Goal: Obtain resource: Download file/media

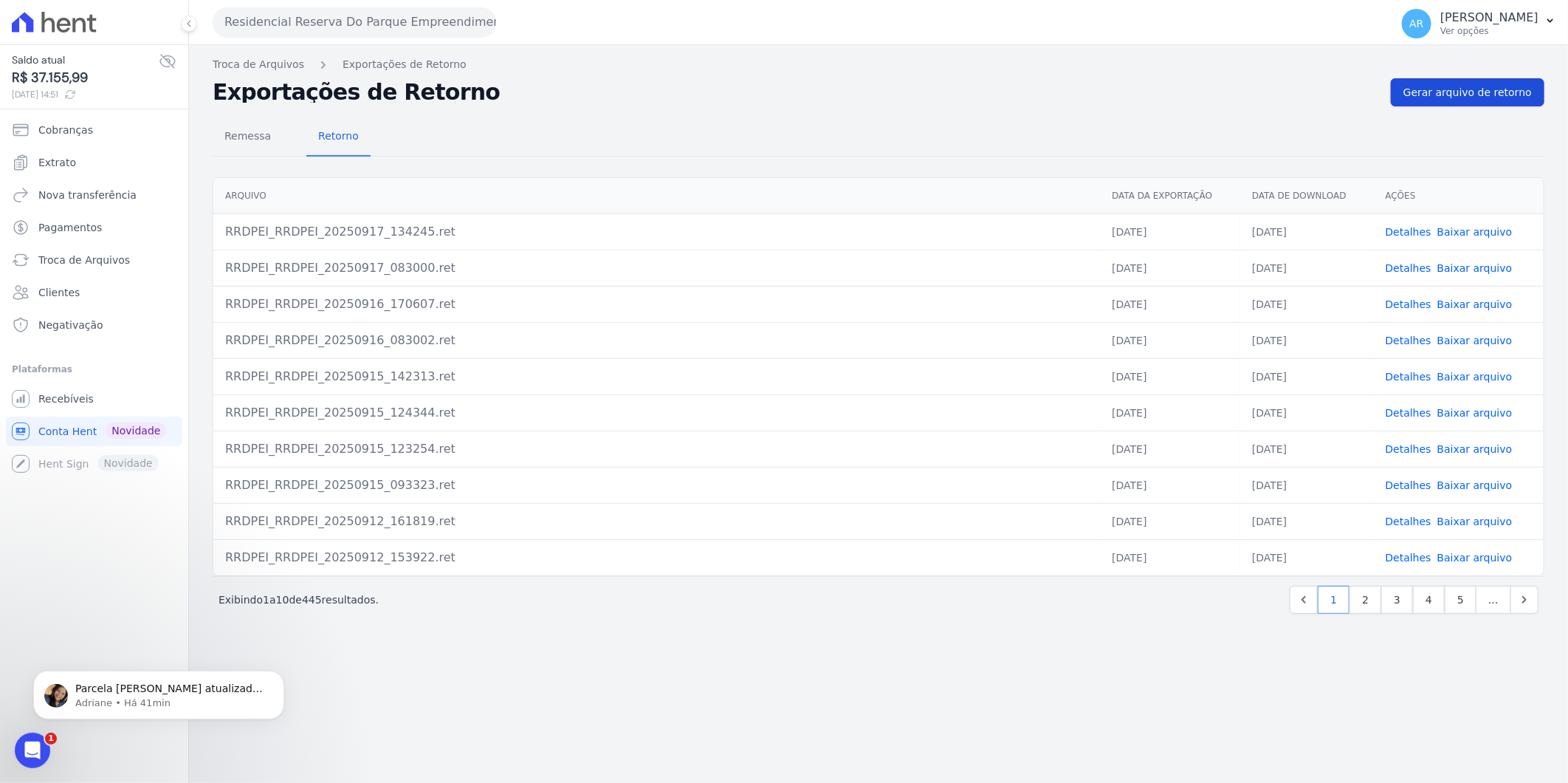
click at [1514, 92] on span "Gerar arquivo de retorno" at bounding box center [1467, 92] width 128 height 14
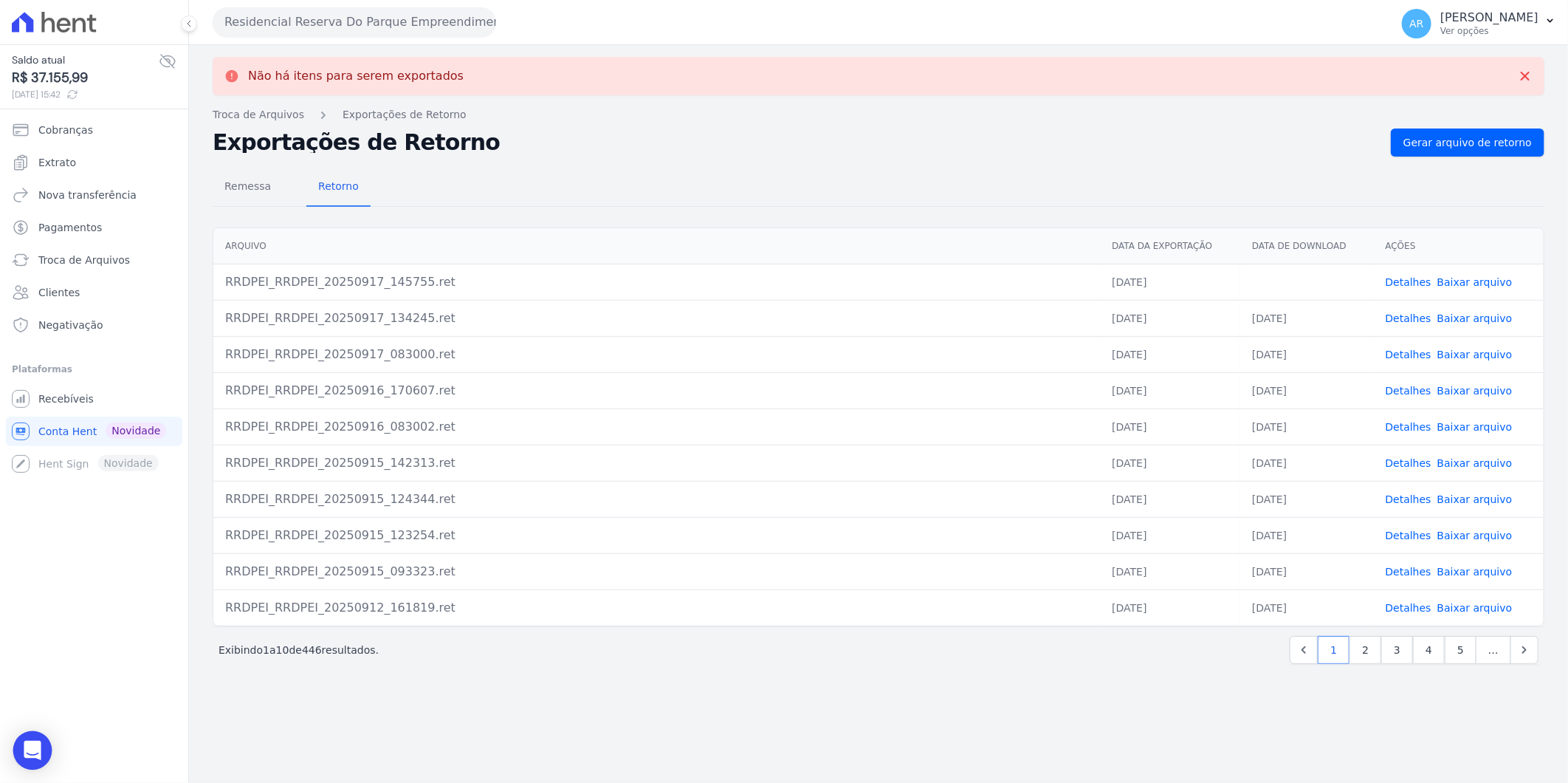
click at [17, 734] on body "Saldo atual R$ 37.155,99 [DATE] 15:42 Cobranças Extrato Nova transferência Paga…" at bounding box center [784, 391] width 1568 height 783
click at [36, 747] on icon "Open Intercom Messenger" at bounding box center [32, 750] width 17 height 19
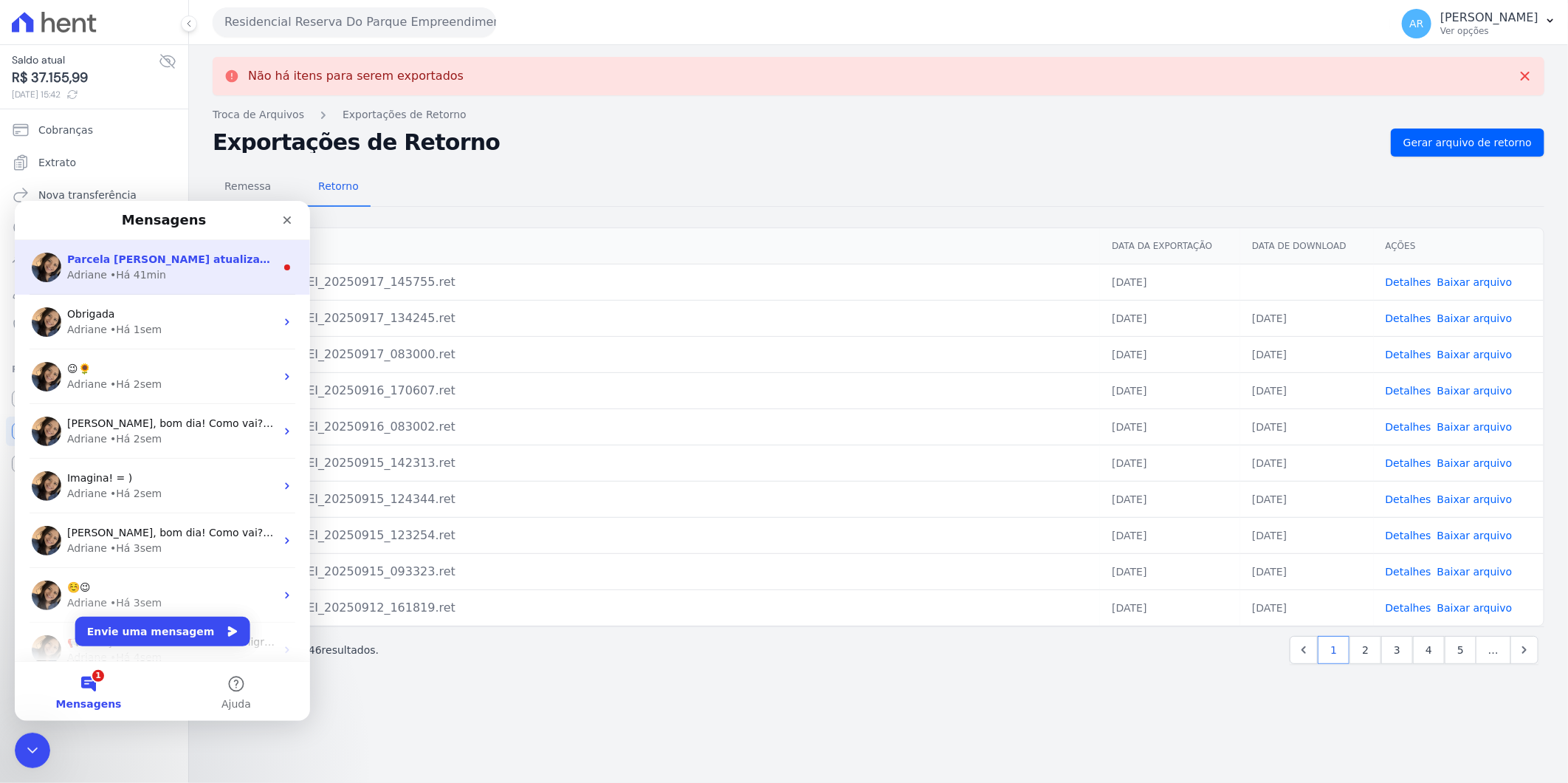
click at [210, 268] on div "Adriane • Há 41min" at bounding box center [171, 274] width 208 height 15
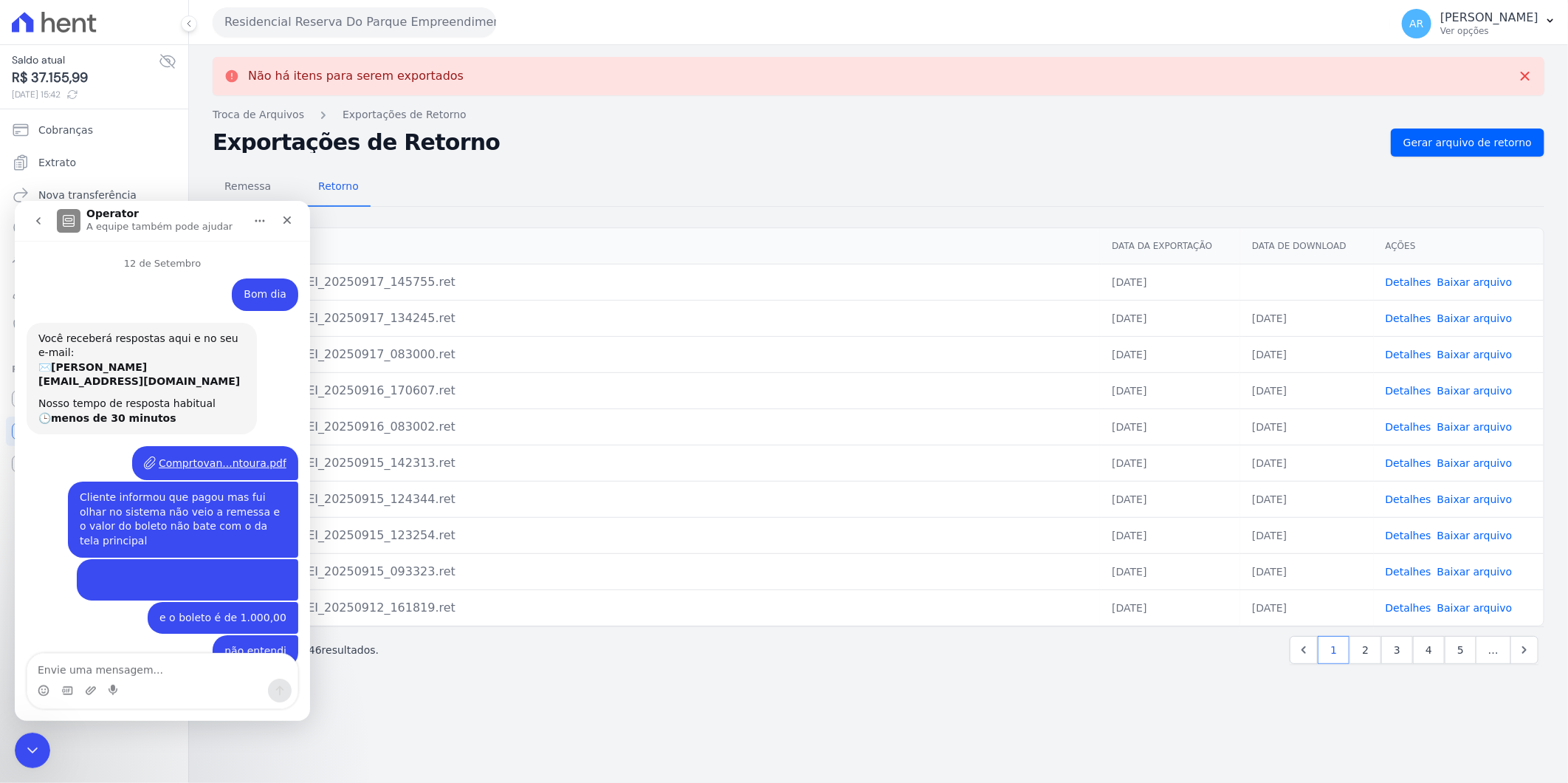
scroll to position [37, 0]
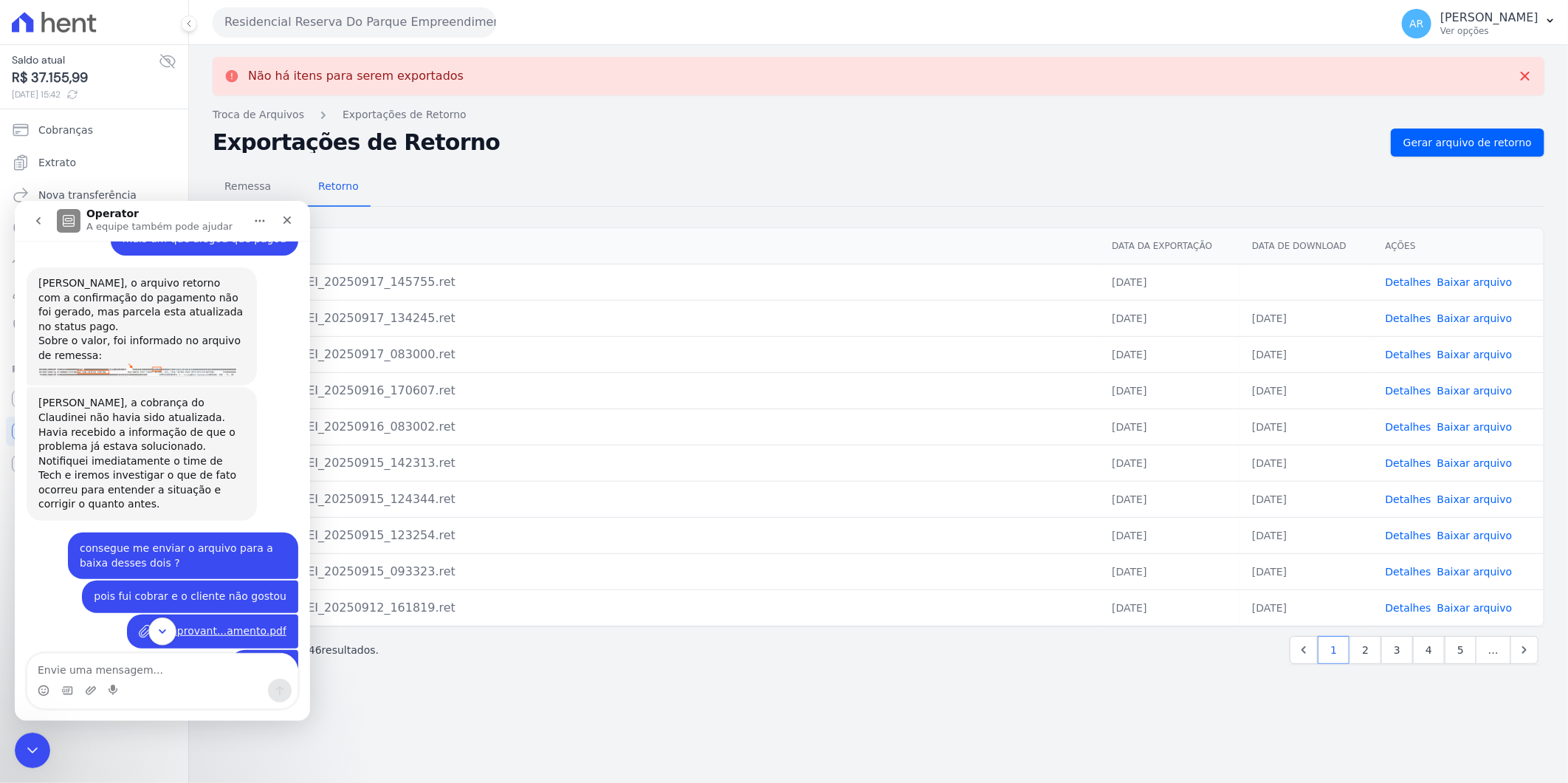
click at [161, 633] on icon "Scroll to bottom" at bounding box center [162, 631] width 14 height 14
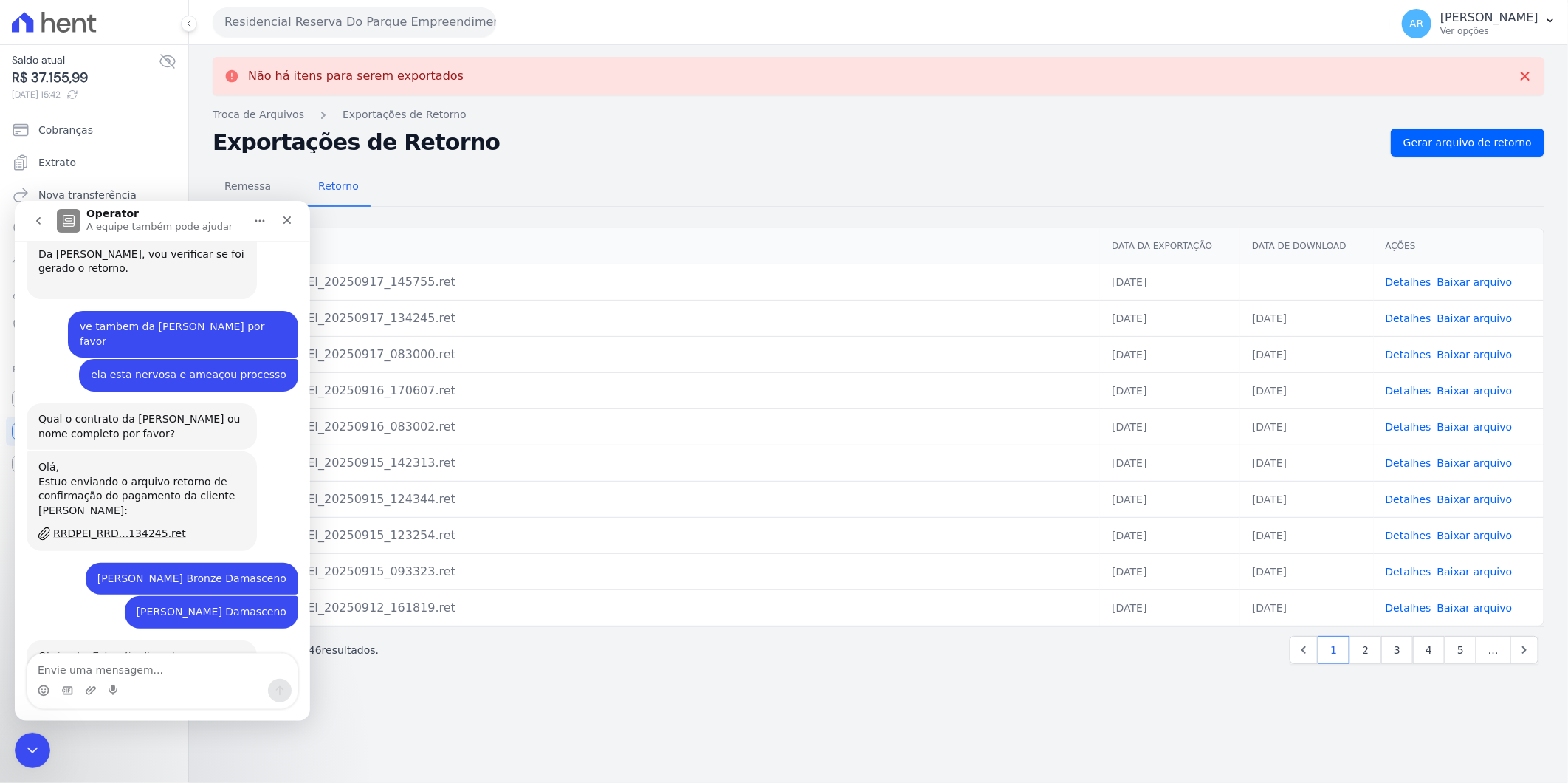
scroll to position [4571, 0]
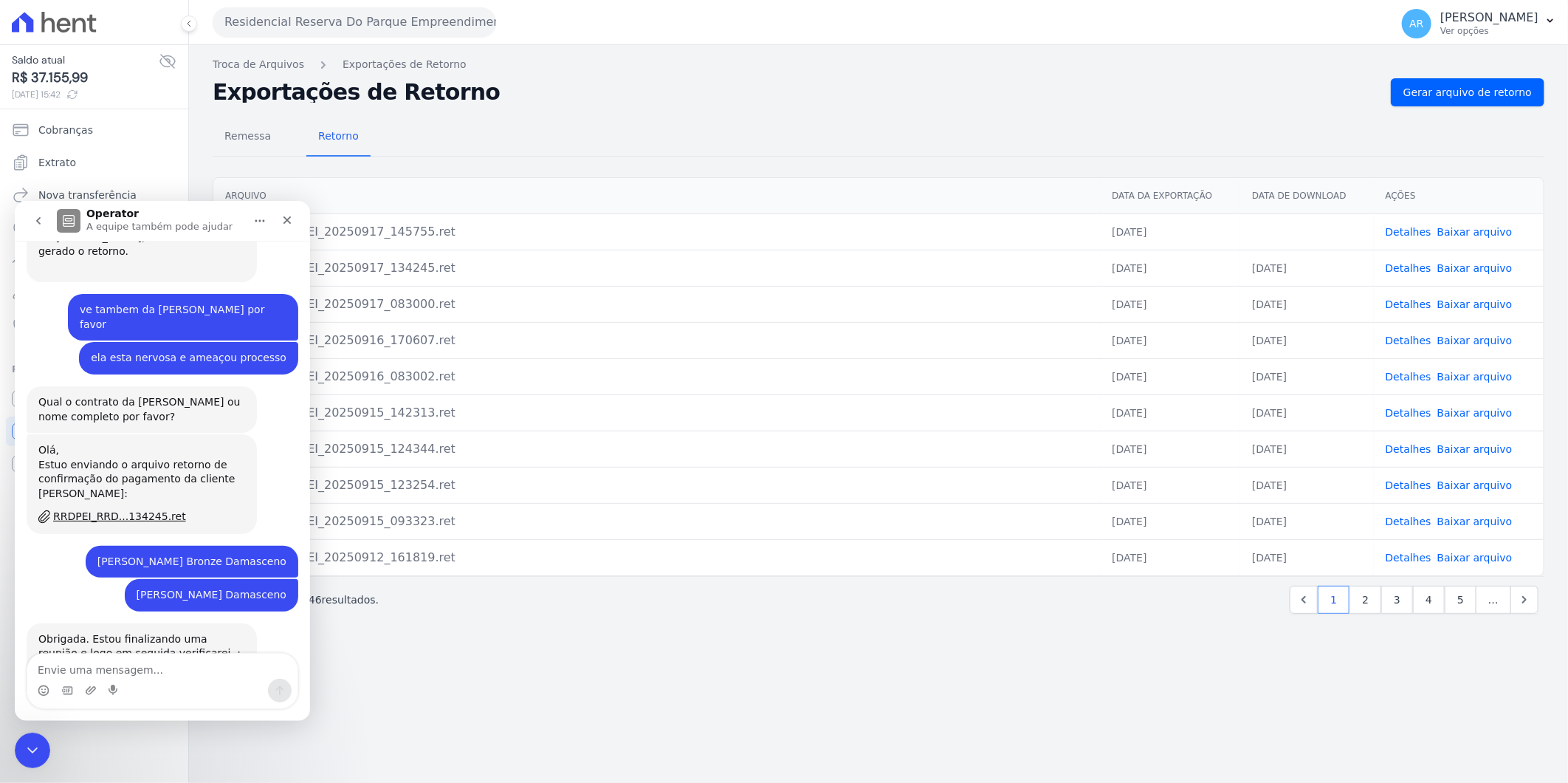
click at [1474, 230] on link "Baixar arquivo" at bounding box center [1475, 232] width 75 height 12
click at [134, 673] on textarea "Envie uma mensagem..." at bounding box center [162, 665] width 270 height 25
type textarea "obrigada"
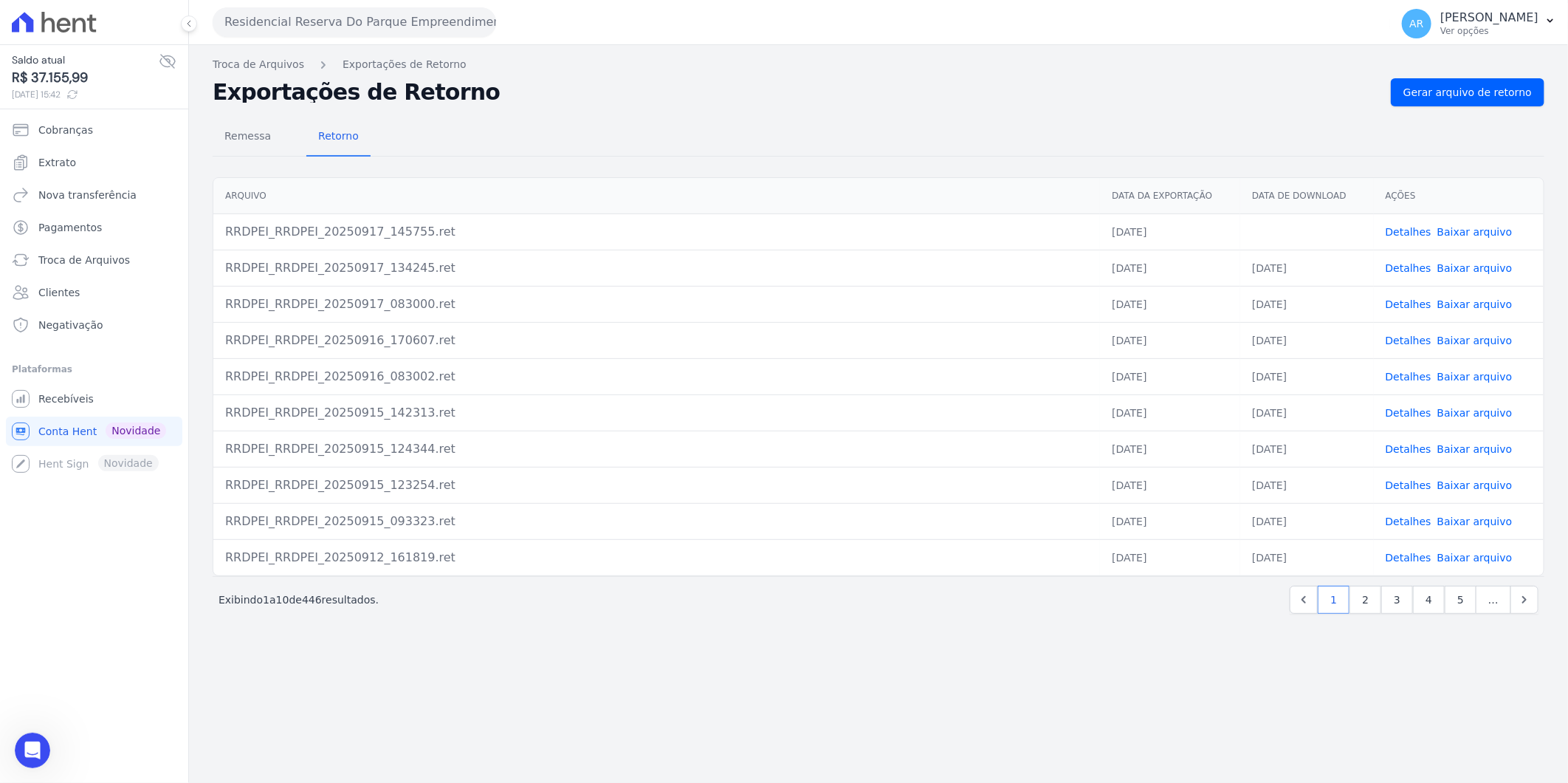
scroll to position [4614, 0]
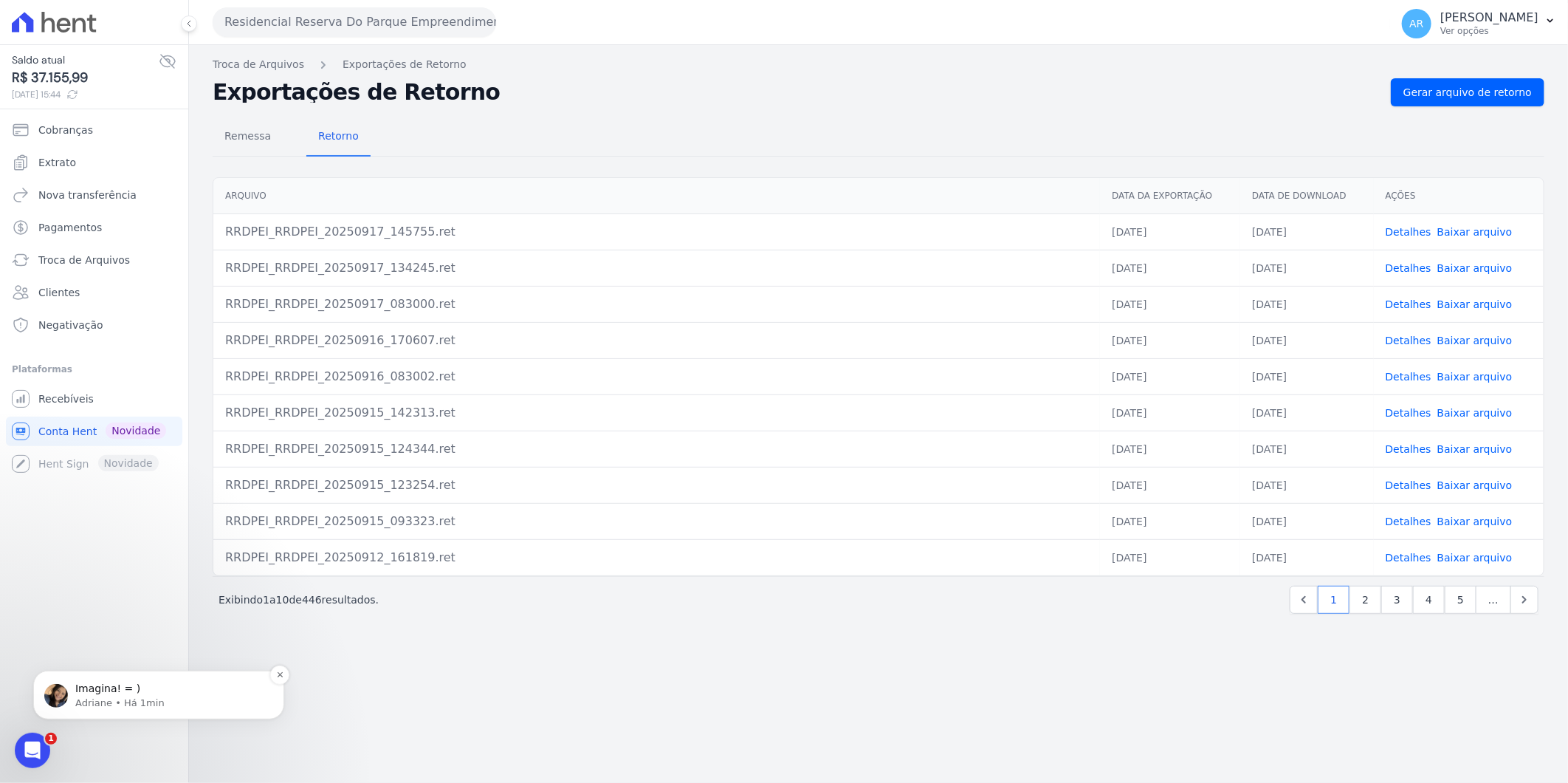
click at [165, 699] on p "Adriane • Há 1min" at bounding box center [170, 702] width 191 height 14
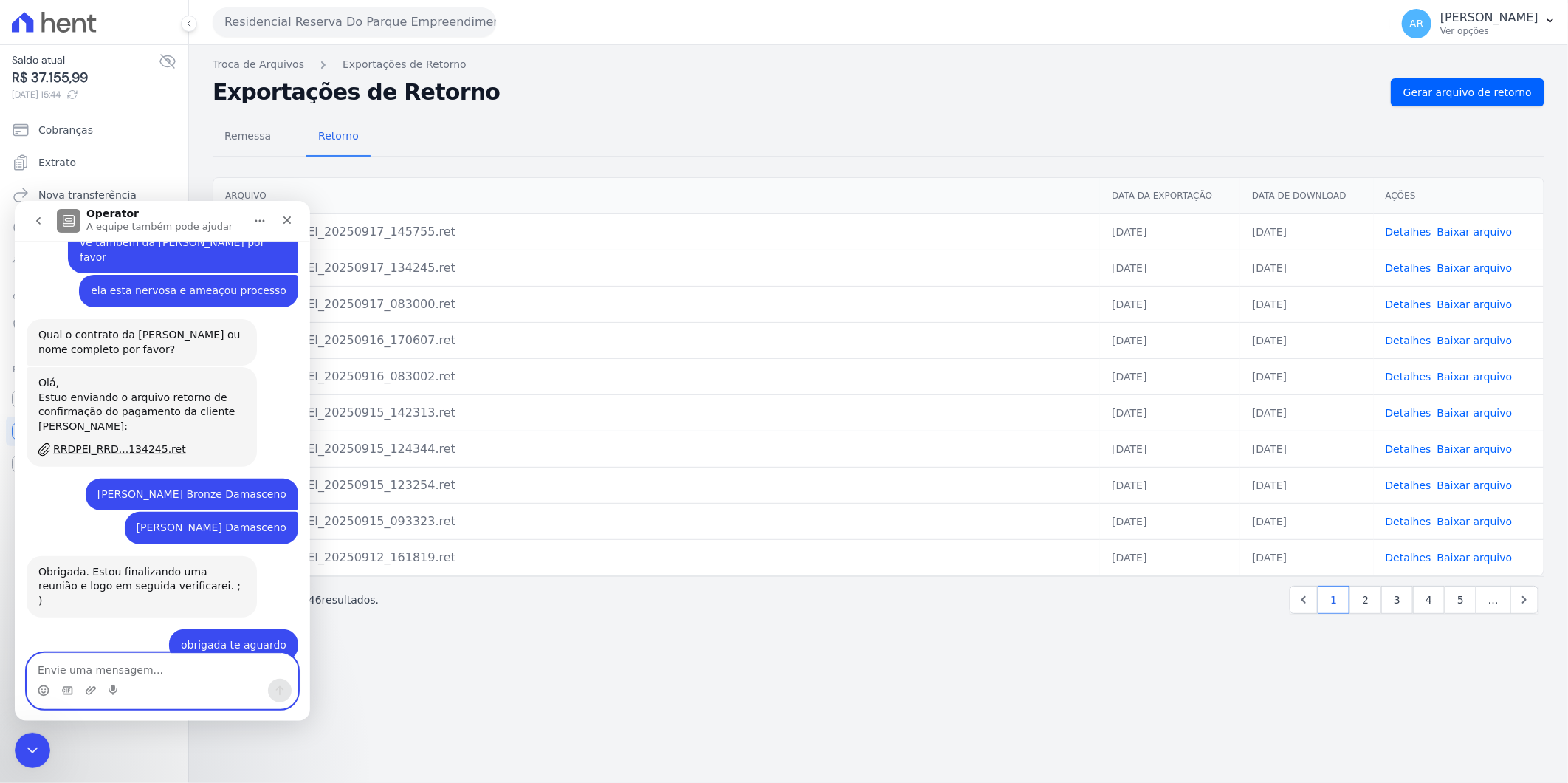
scroll to position [4684, 0]
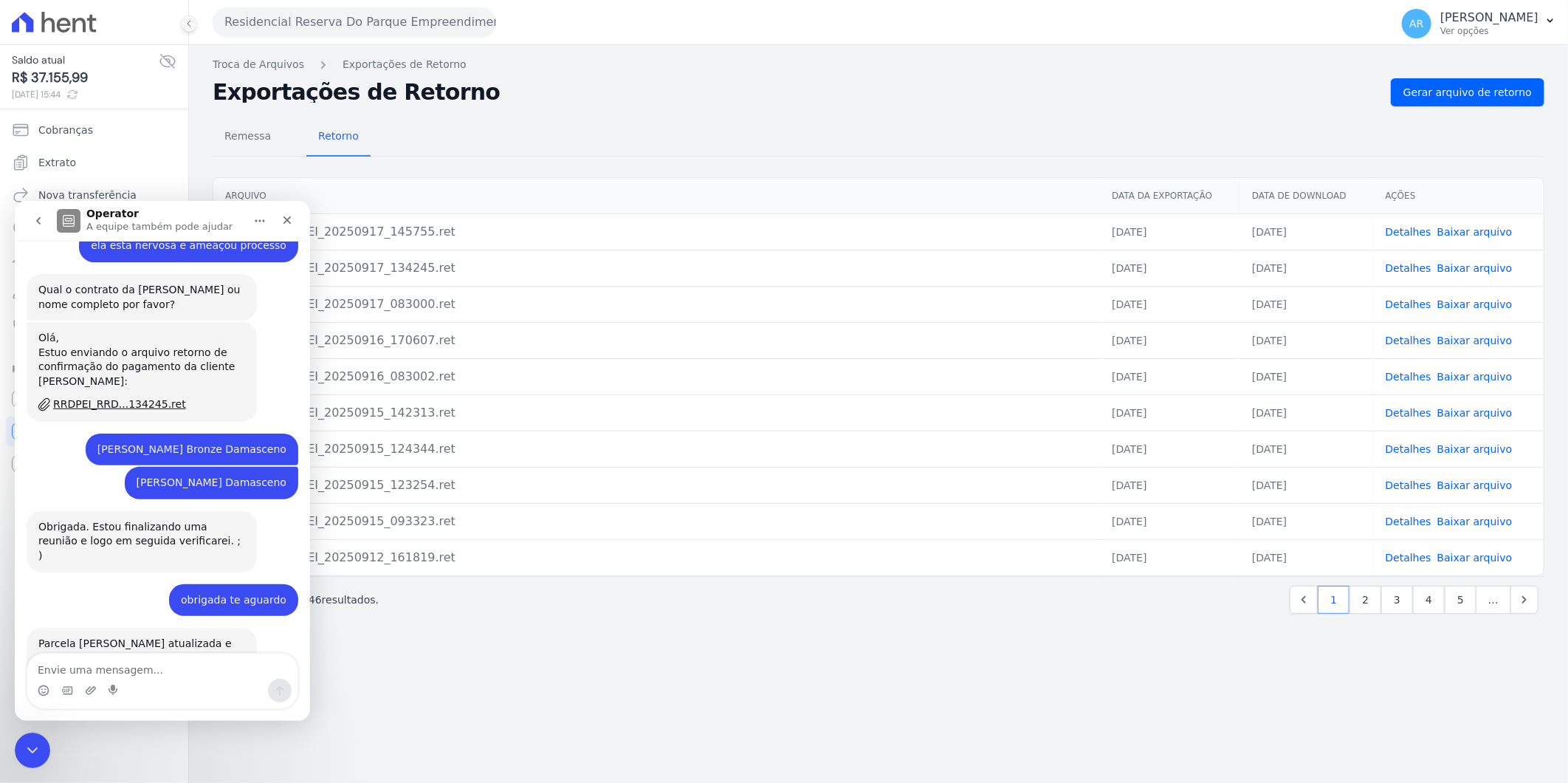
drag, startPoint x: 143, startPoint y: 688, endPoint x: 142, endPoint y: 673, distance: 15.0
click at [141, 685] on div "Messenger da Intercom" at bounding box center [162, 690] width 270 height 24
click at [142, 668] on textarea "Envie uma mensagem..." at bounding box center [162, 665] width 270 height 25
click at [288, 218] on icon "Fechar" at bounding box center [287, 219] width 8 height 8
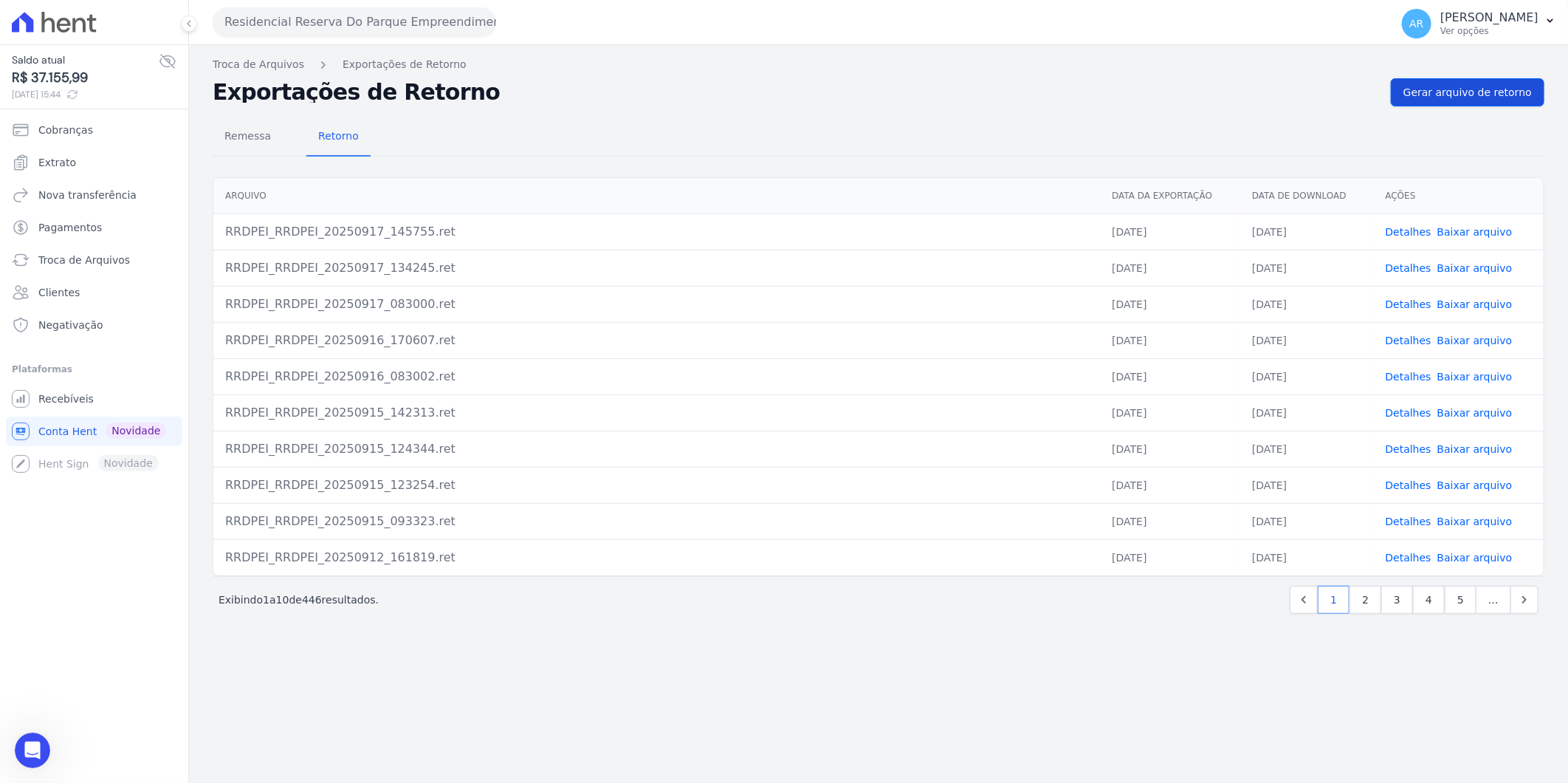
scroll to position [4659, 0]
click at [1497, 80] on link "Gerar arquivo de retorno" at bounding box center [1468, 92] width 153 height 28
